Goal: Contribute content: Contribute content

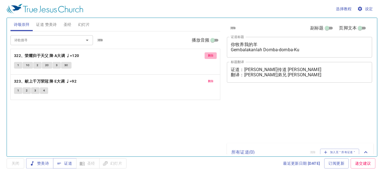
click at [205, 52] on button "删除" at bounding box center [211, 55] width 12 height 7
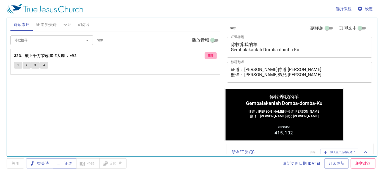
click at [205, 52] on button "删除" at bounding box center [211, 55] width 12 height 7
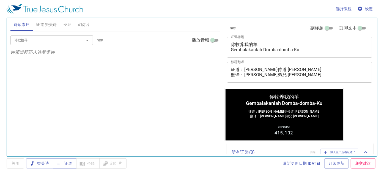
click at [61, 28] on button "圣经" at bounding box center [67, 24] width 15 height 13
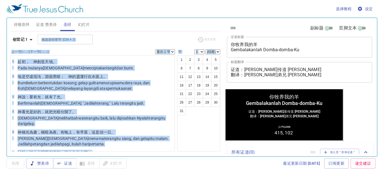
click at [43, 19] on button "证道 赞美诗" at bounding box center [46, 24] width 27 height 13
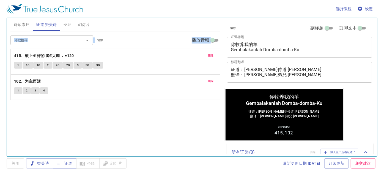
click at [87, 75] on div "删除 102、为主而活 1 2 3 4" at bounding box center [116, 87] width 210 height 25
click at [92, 90] on div "1 2 3 4" at bounding box center [115, 91] width 203 height 8
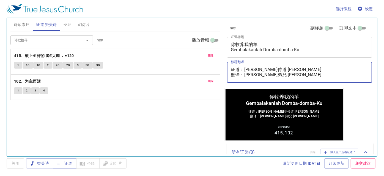
drag, startPoint x: 317, startPoint y: 69, endPoint x: 244, endPoint y: 62, distance: 73.4
click at [244, 62] on div "证道：李玛拉基传道 Pendeta Maleakhi Lee 翻译：麦殷敬弟兄 Saudara Alvis Mak x 标题翻译" at bounding box center [299, 72] width 145 height 21
paste textarea "卢伯利恒执事 Diaken Bethlehem Loo"
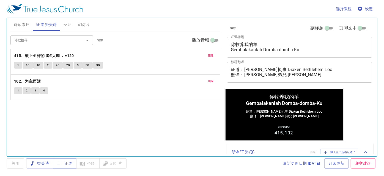
click at [311, 79] on div "证道：卢伯利恒执事 Diaken Bethlehem Loo 翻译：麦殷敬弟兄 Saudara Alvis Mak x 标题翻译" at bounding box center [299, 72] width 145 height 21
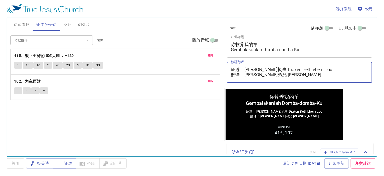
click at [302, 76] on textarea "证道：卢伯利恒执事 Diaken Bethlehem Loo 翻译：麦殷敬弟兄 Saudara Alvis Mak" at bounding box center [300, 72] width 138 height 10
click at [311, 74] on textarea "证道：卢伯利恒执事 Diaken Bethlehem Loo 翻译：麦殷敬弟兄 Saudara Alvis Mak" at bounding box center [300, 72] width 138 height 10
drag, startPoint x: 311, startPoint y: 74, endPoint x: 245, endPoint y: 75, distance: 65.5
click at [245, 75] on textarea "证道：卢伯利恒执事 Diaken Bethlehem Loo 翻译：麦殷敬弟兄 Saudara Alvis Mak" at bounding box center [300, 72] width 138 height 10
paste textarea "李玉凤姊妹 Saudari Lee Nyuk Fung"
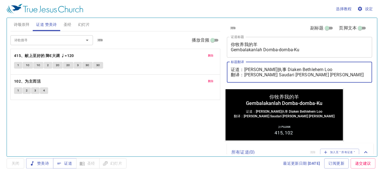
type textarea "证道：[PERSON_NAME]执事 Diaken Bethlehem Loo 翻译：[PERSON_NAME] [PERSON_NAME]"
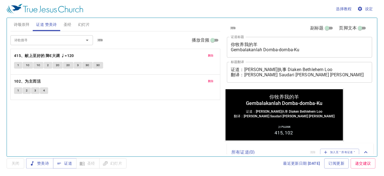
click at [163, 98] on div "删除 102、为主而活 1 2 3 4" at bounding box center [116, 87] width 210 height 25
click at [212, 56] on span "删除" at bounding box center [211, 55] width 6 height 5
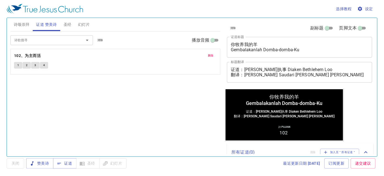
click at [212, 55] on span "删除" at bounding box center [211, 55] width 6 height 5
click at [212, 55] on p "证道还未选赞美诗" at bounding box center [115, 52] width 210 height 7
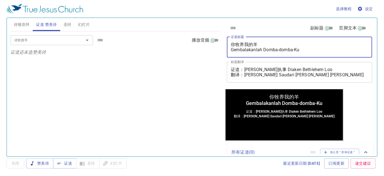
drag, startPoint x: 260, startPoint y: 45, endPoint x: 205, endPoint y: 42, distance: 55.1
click at [205, 42] on div "诗颂崇拜 证道 赞美诗 圣经 幻灯片 诗歌搜寻 诗歌搜寻 清除 播放音频 诗颂崇拜还未选赞美诗 诗歌搜寻 诗歌搜寻 清除 播放音频 证道还未选赞美诗 创世记 …" at bounding box center [192, 85] width 368 height 138
type textarea "Gembalakanlah Domba-domba-Ku"
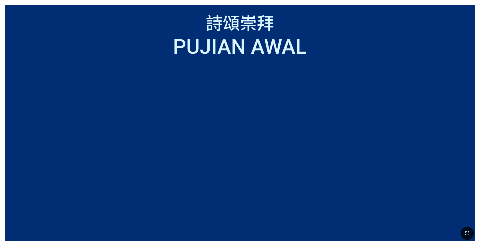
click at [380, 188] on button "button" at bounding box center [467, 232] width 13 height 13
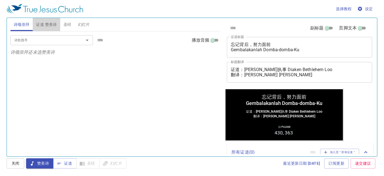
click at [44, 24] on span "证道 赞美诗" at bounding box center [46, 24] width 21 height 7
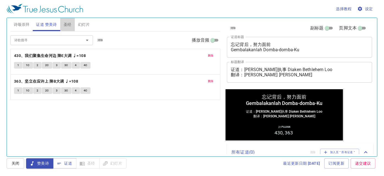
click at [72, 23] on button "圣经" at bounding box center [67, 24] width 15 height 13
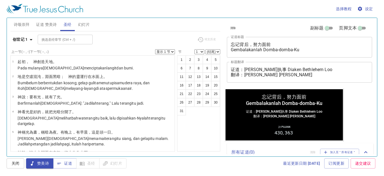
click at [76, 23] on button "幻灯片" at bounding box center [84, 24] width 18 height 13
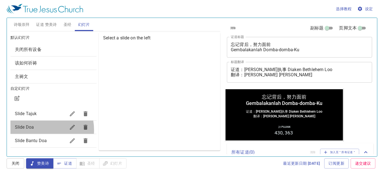
click at [39, 130] on span "Slide Doa" at bounding box center [40, 127] width 51 height 7
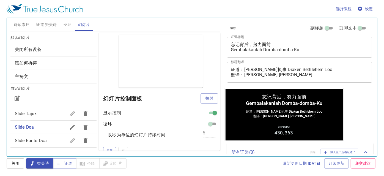
click at [66, 19] on button "圣经" at bounding box center [67, 24] width 15 height 13
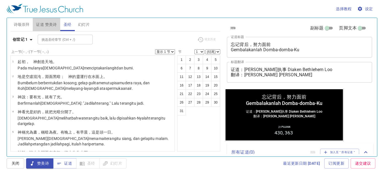
click at [53, 24] on span "证道 赞美诗" at bounding box center [46, 24] width 21 height 7
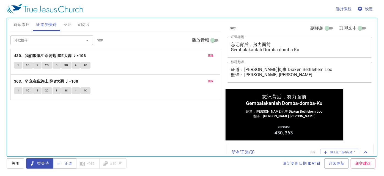
click at [24, 22] on span "诗颂崇拜" at bounding box center [22, 24] width 16 height 7
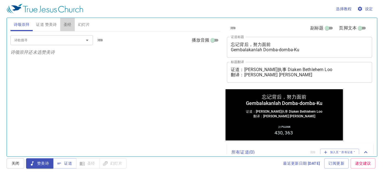
click at [74, 24] on button "圣经" at bounding box center [67, 24] width 15 height 13
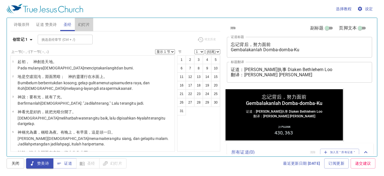
click at [76, 24] on button "幻灯片" at bounding box center [84, 24] width 18 height 13
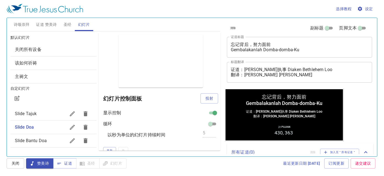
click at [80, 25] on span "幻灯片" at bounding box center [84, 24] width 12 height 7
click at [62, 27] on button "圣经" at bounding box center [67, 24] width 15 height 13
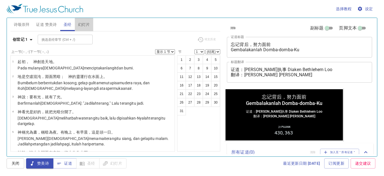
click at [78, 23] on span "幻灯片" at bounding box center [84, 24] width 12 height 7
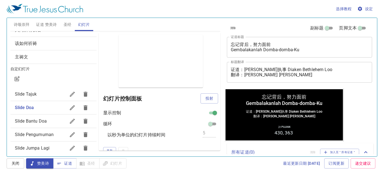
scroll to position [25, 0]
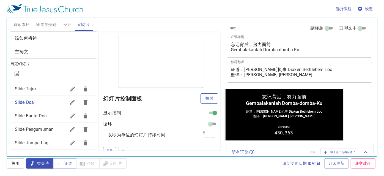
click at [205, 99] on span "投射" at bounding box center [209, 98] width 9 height 7
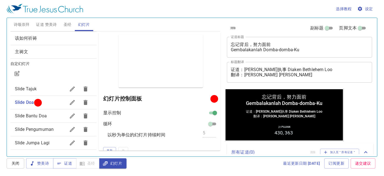
scroll to position [50, 0]
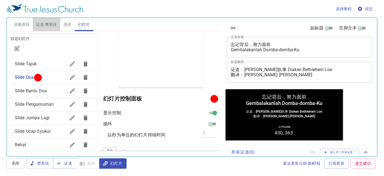
click at [43, 29] on button "证道 赞美诗" at bounding box center [46, 24] width 27 height 13
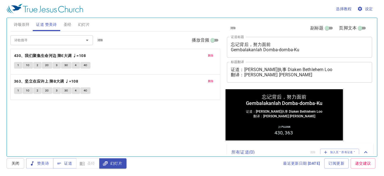
click at [64, 24] on span "圣经" at bounding box center [68, 24] width 8 height 7
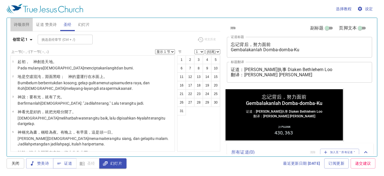
click at [32, 25] on button "诗颂崇拜" at bounding box center [21, 24] width 23 height 13
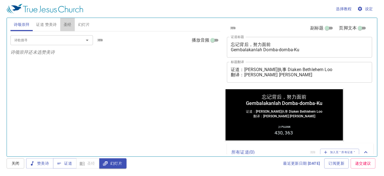
click at [65, 22] on span "圣经" at bounding box center [68, 24] width 8 height 7
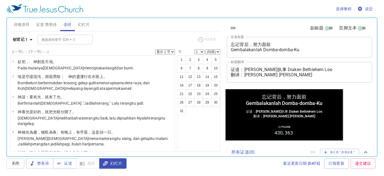
click at [103, 50] on div "上一节 (←, ↑) 下一节 (→, ↓) 显示 1 节 显示 2 节 显示 3 节 显示 4 节 显示 5 节" at bounding box center [92, 51] width 165 height 5
click at [87, 21] on button "幻灯片" at bounding box center [84, 24] width 18 height 13
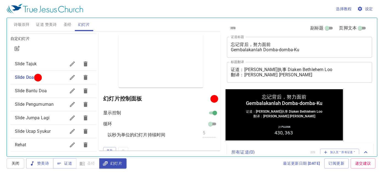
click at [29, 21] on span "诗颂崇拜" at bounding box center [22, 24] width 16 height 7
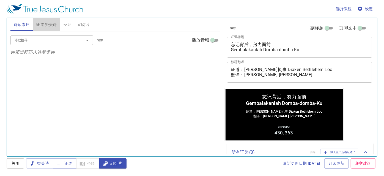
click at [46, 22] on span "证道 赞美诗" at bounding box center [46, 24] width 21 height 7
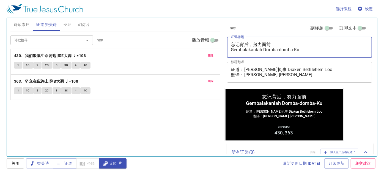
drag, startPoint x: 274, startPoint y: 42, endPoint x: 224, endPoint y: 43, distance: 50.1
click at [224, 43] on div "清除 副标题 页脚文本 证道标题 忘记背后，努力面前 Gembalakanlah Domba-domba-Ku x 证道标题 标题翻译 证道：卢伯利恒执事 D…" at bounding box center [299, 85] width 153 height 138
drag, startPoint x: 236, startPoint y: 48, endPoint x: 270, endPoint y: 38, distance: 35.6
click at [270, 38] on div "忘记背后，努力面前 Gembalakanlah Domba-domba-Ku x 证道标题" at bounding box center [299, 47] width 145 height 21
click at [272, 45] on textarea "忘记背后，努力面前 Gembalakanlah Domba-domba-Ku" at bounding box center [300, 47] width 138 height 10
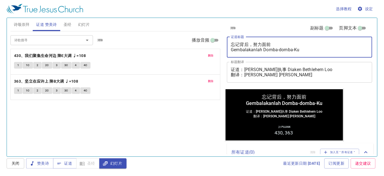
drag, startPoint x: 269, startPoint y: 44, endPoint x: 213, endPoint y: 43, distance: 55.6
click at [213, 43] on div "诗颂崇拜 证道 赞美诗 圣经 幻灯片 诗歌搜寻 诗歌搜寻 清除 播放音频 诗颂崇拜还未选赞美诗 诗歌搜寻 诗歌搜寻 清除 播放音频 删除 430、我们聚集生命…" at bounding box center [192, 85] width 368 height 138
click at [302, 50] on textarea "忘记背后，努力面前 Gembalakanlah Domba-domba-Ku" at bounding box center [300, 47] width 138 height 10
drag, startPoint x: 272, startPoint y: 49, endPoint x: 225, endPoint y: 54, distance: 47.3
click at [225, 54] on div "清除 副标题 页脚文本 证道标题 忘记背后，努力面前 Gembalakanlah Domba-domba-Ku x 证道标题 标题翻译 证道：卢伯利恒执事 D…" at bounding box center [299, 53] width 149 height 70
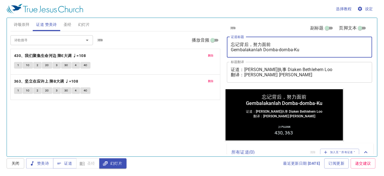
drag, startPoint x: 233, startPoint y: 55, endPoint x: 307, endPoint y: 47, distance: 73.9
click at [307, 47] on textarea "忘记背后，努力面前 Gembalakanlah Domba-domba-Ku" at bounding box center [300, 47] width 138 height 10
drag, startPoint x: 304, startPoint y: 48, endPoint x: 233, endPoint y: 50, distance: 71.0
click at [231, 49] on textarea "忘记背后，努力面前 Gembalakanlah Domba-domba-Ku" at bounding box center [300, 47] width 138 height 10
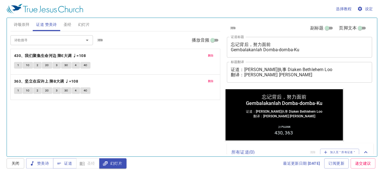
drag, startPoint x: 233, startPoint y: 50, endPoint x: 365, endPoint y: 54, distance: 131.3
click at [365, 54] on div "忘记背后，努力面前 Gembalakanlah Domba-domba-Ku x 证道标题" at bounding box center [299, 47] width 145 height 21
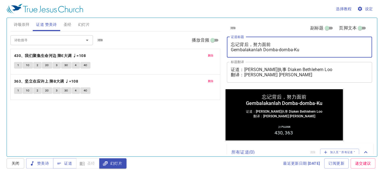
click at [280, 31] on div "清除 副标题 页脚文本" at bounding box center [297, 27] width 145 height 13
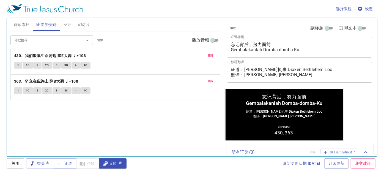
click at [299, 47] on textarea "忘记背后，努力面前 Gembalakanlah Domba-domba-Ku" at bounding box center [300, 47] width 138 height 10
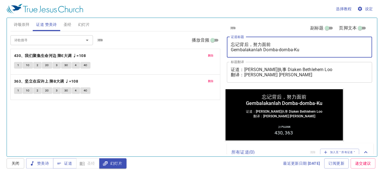
click at [302, 51] on textarea "忘记背后，努力面前 Gembalakanlah Domba-domba-Ku" at bounding box center [300, 47] width 138 height 10
click at [308, 47] on textarea "忘记背后，努力面前 Gembalakanlah Domba-domba-Ku" at bounding box center [300, 47] width 138 height 10
click at [307, 47] on textarea "忘记背后，努力面前 Gembalakanlah Domba-domba-Ku" at bounding box center [300, 47] width 138 height 10
click at [304, 52] on textarea "忘记背后，努力面前 Gembalakanlah Domba-domba-Ku" at bounding box center [300, 47] width 138 height 10
drag, startPoint x: 304, startPoint y: 52, endPoint x: 216, endPoint y: 56, distance: 87.6
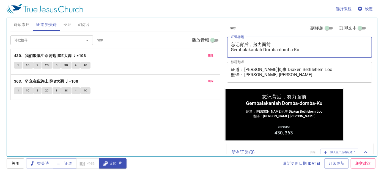
click at [216, 56] on div "诗颂崇拜 证道 赞美诗 圣经 幻灯片 诗歌搜寻 诗歌搜寻 清除 播放音频 诗颂崇拜还未选赞美诗 诗歌搜寻 诗歌搜寻 清除 播放音频 删除 430、我们聚集生命…" at bounding box center [192, 85] width 368 height 138
click at [257, 49] on textarea "忘记背后，努力面前 Melupakan yang di Belakang" at bounding box center [300, 47] width 138 height 10
drag, startPoint x: 302, startPoint y: 48, endPoint x: 298, endPoint y: 47, distance: 3.2
click at [298, 47] on textarea "忘记背后，努力面前 Melupakan Yang di Belakang" at bounding box center [300, 47] width 138 height 10
click at [253, 48] on textarea "忘记背后，努力面前 Melupakan Yang di Belakang" at bounding box center [300, 47] width 138 height 10
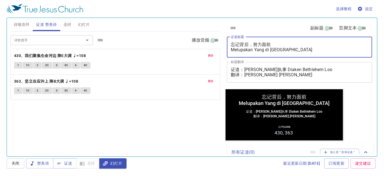
click at [256, 50] on textarea "忘记背后，努力面前 Melupakan Yang di Belakang" at bounding box center [300, 47] width 138 height 10
click at [296, 47] on textarea "忘记背后，努力面前 Melupakan yang di Belakang" at bounding box center [300, 47] width 138 height 10
type textarea "忘记背后，努力面前 Melupakan yang di Belakang, Arah Diri Y"
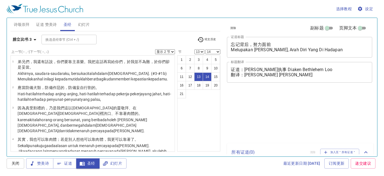
select select "2"
select select "13"
select select "14"
select select "2"
select select "13"
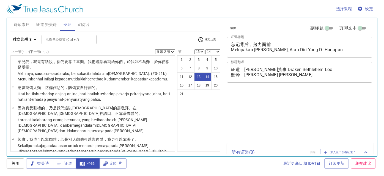
select select "14"
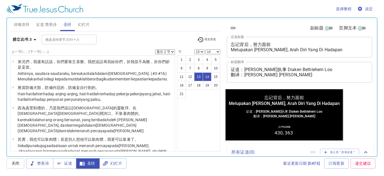
scroll to position [250, 0]
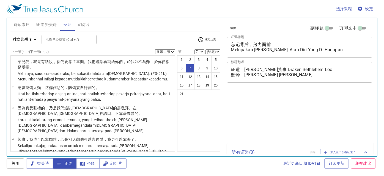
select select "7"
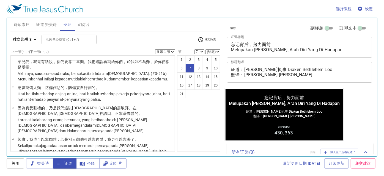
scroll to position [97, 0]
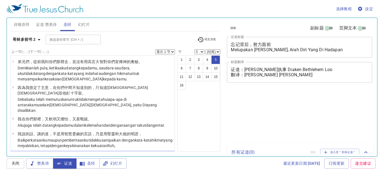
select select "5"
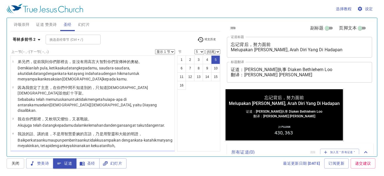
scroll to position [25, 0]
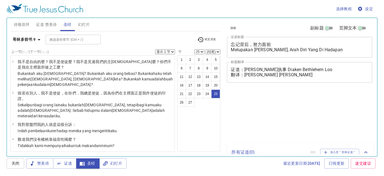
select select "25"
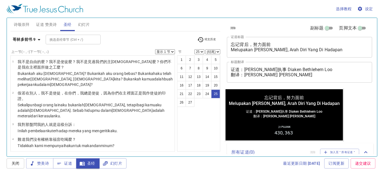
scroll to position [567, 0]
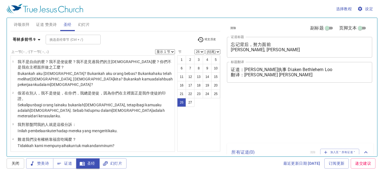
select select "26"
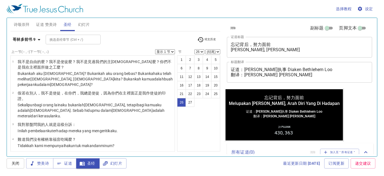
scroll to position [607, 0]
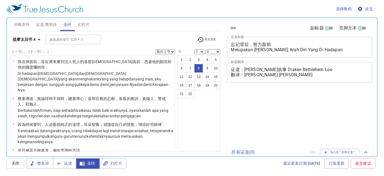
select select "7"
select select "8"
